Goal: Use online tool/utility

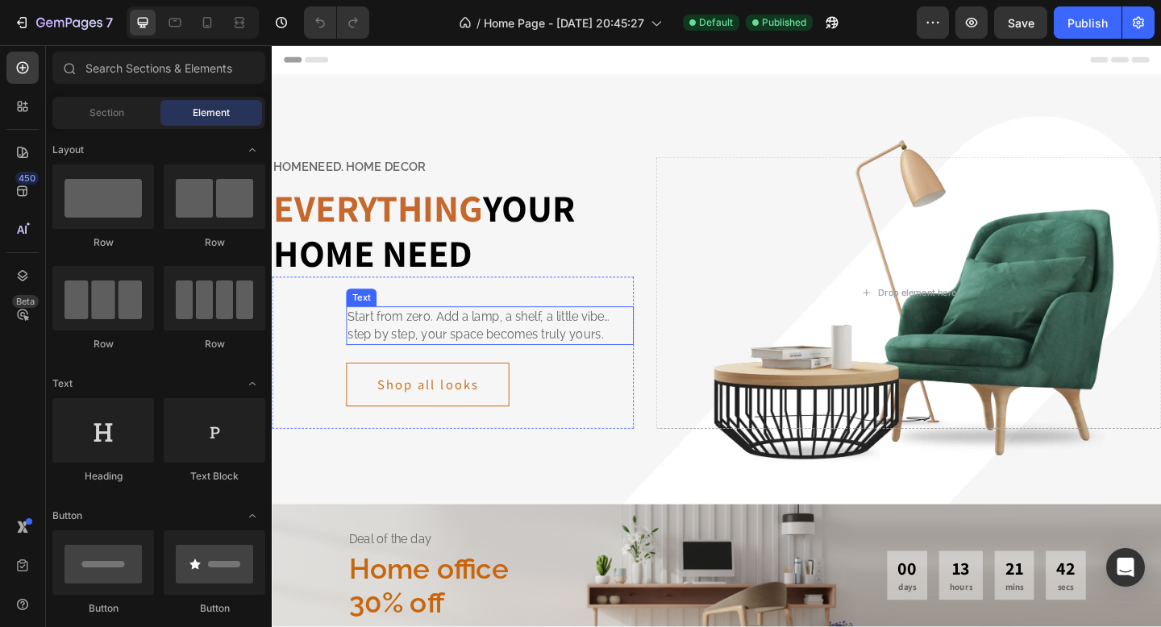
click at [453, 361] on p "Start from zero. Add a lamp, a shelf, a little vibe… step by step, your space b…" at bounding box center [508, 350] width 309 height 39
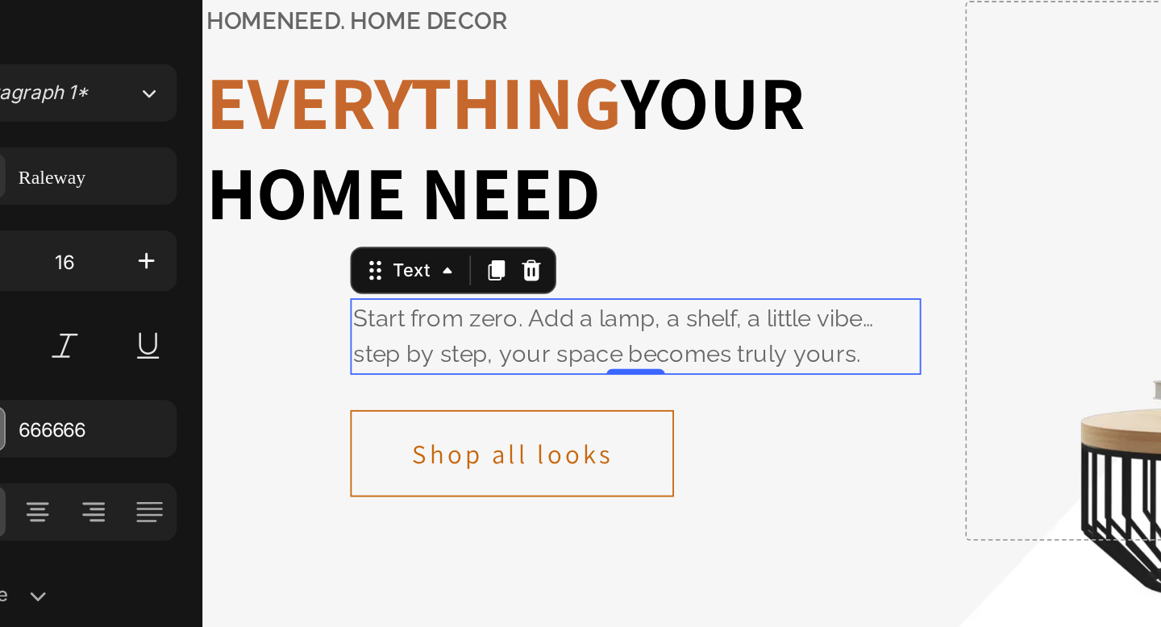
click at [554, 97] on p "Start from zero. Add a lamp, a shelf, a little vibe… step by step, your space b…" at bounding box center [438, 85] width 309 height 39
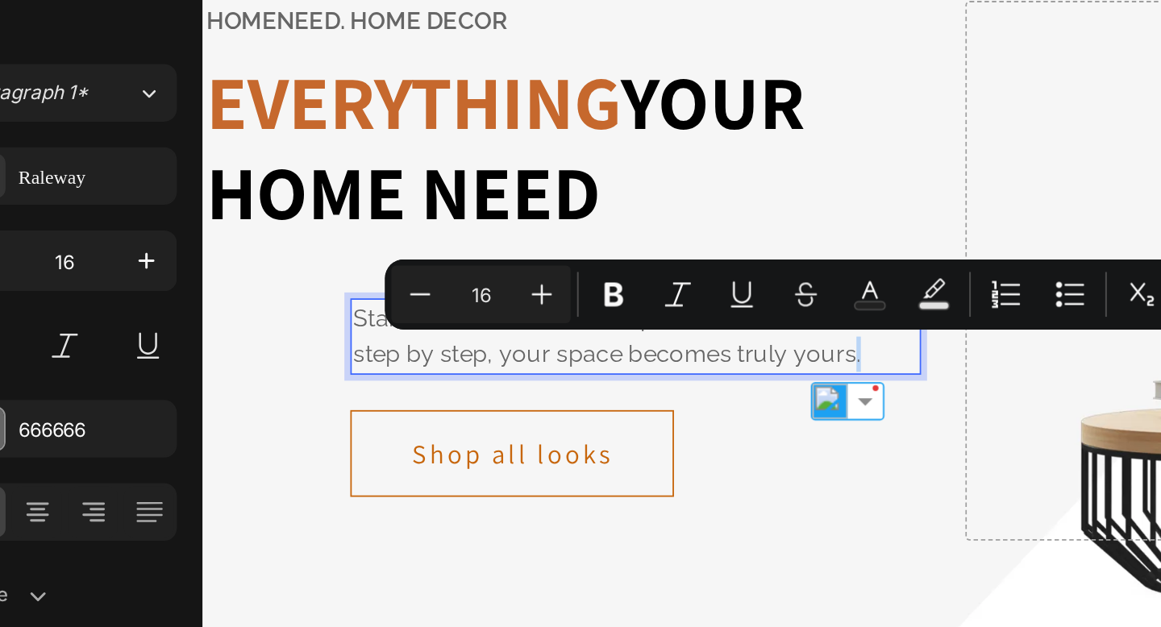
click at [561, 98] on p "Start from zero. Add a lamp, a shelf, a little vibe… step by step, your space b…" at bounding box center [438, 85] width 309 height 39
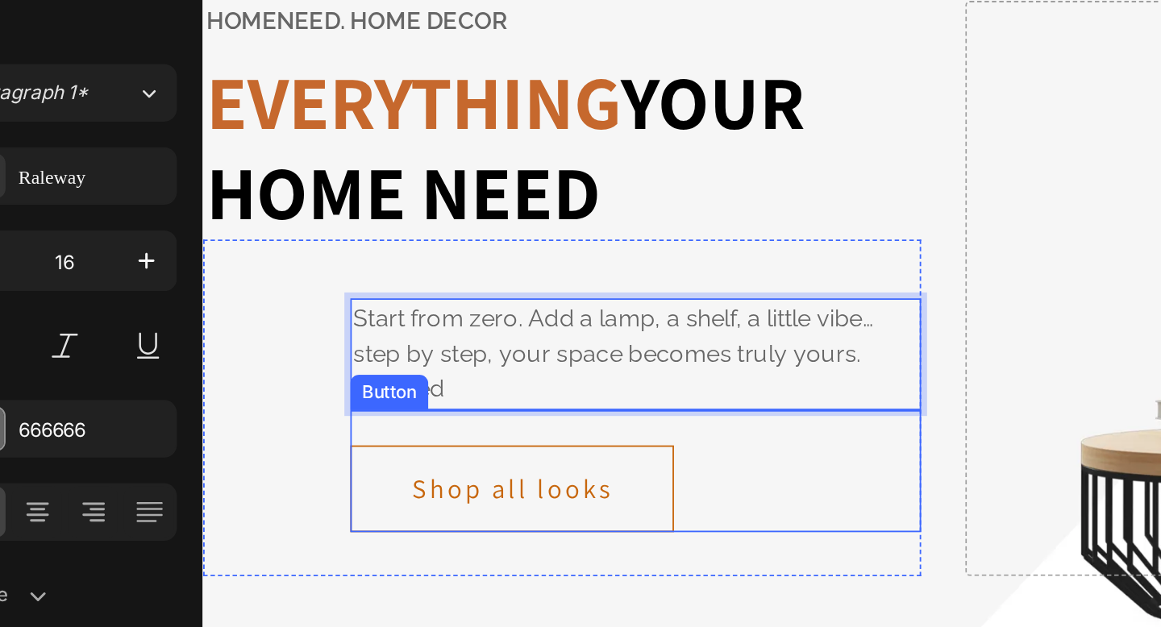
click at [563, 159] on div "Shop all looks Button" at bounding box center [439, 159] width 313 height 67
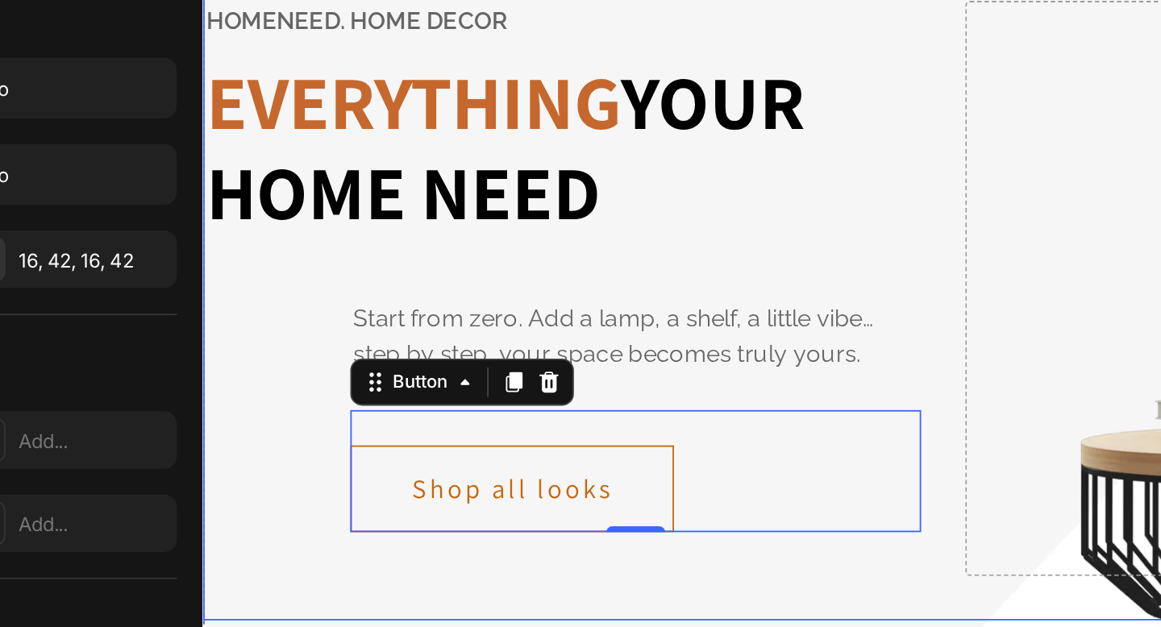
click at [626, 108] on div "Drop element here" at bounding box center [895, 59] width 550 height 315
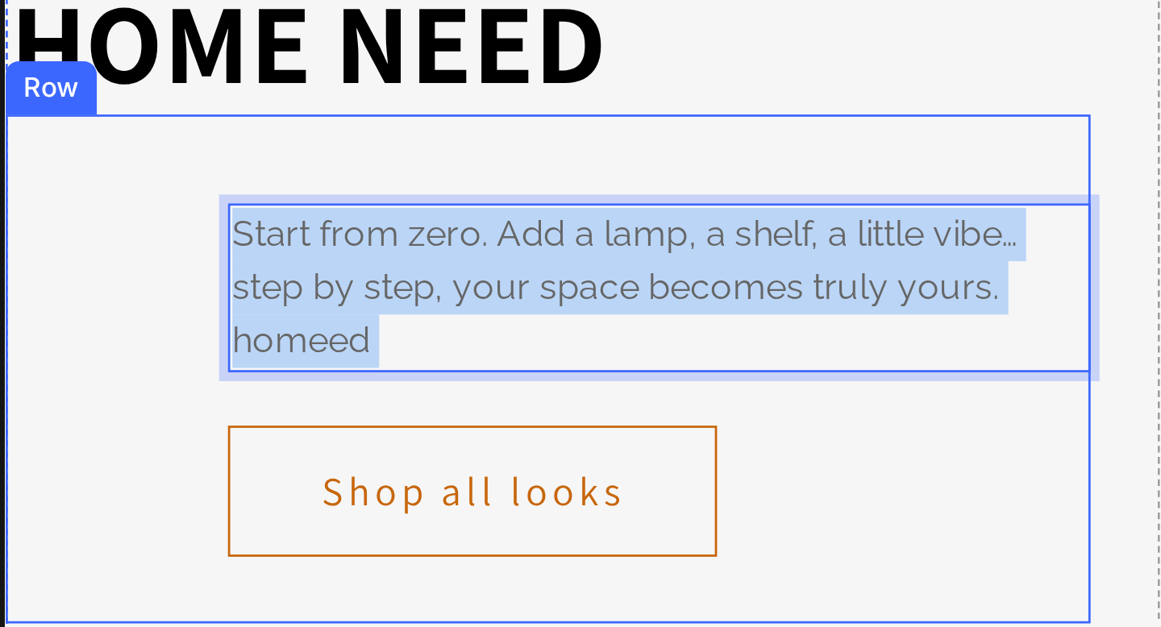
drag, startPoint x: 144, startPoint y: -245, endPoint x: 74, endPoint y: -250, distance: 70.3
